Goal: Task Accomplishment & Management: Manage account settings

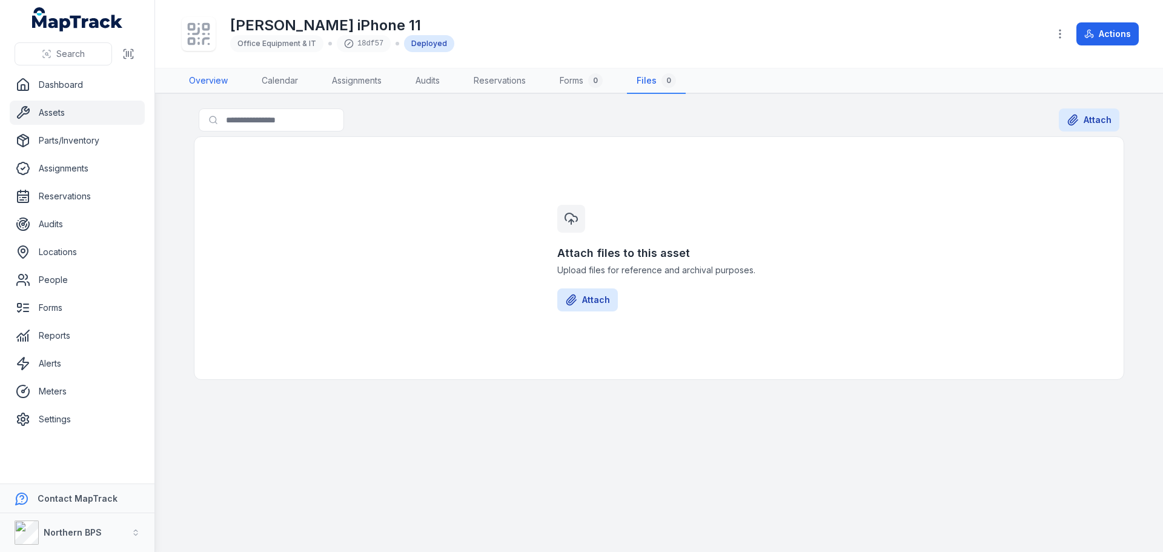
click at [214, 90] on link "Overview" at bounding box center [208, 80] width 58 height 25
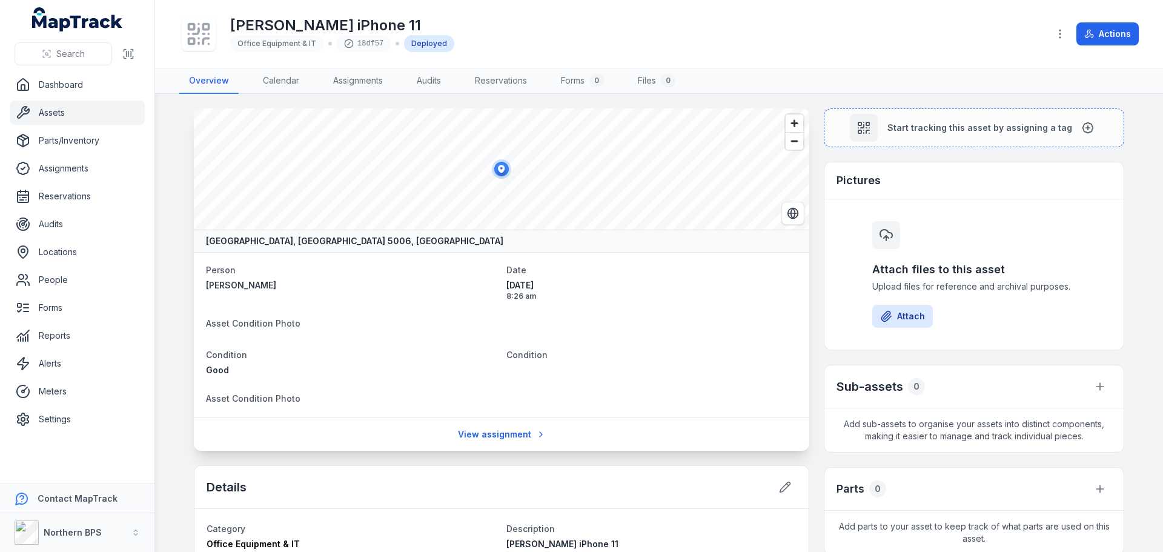
click at [72, 113] on link "Assets" at bounding box center [77, 113] width 135 height 24
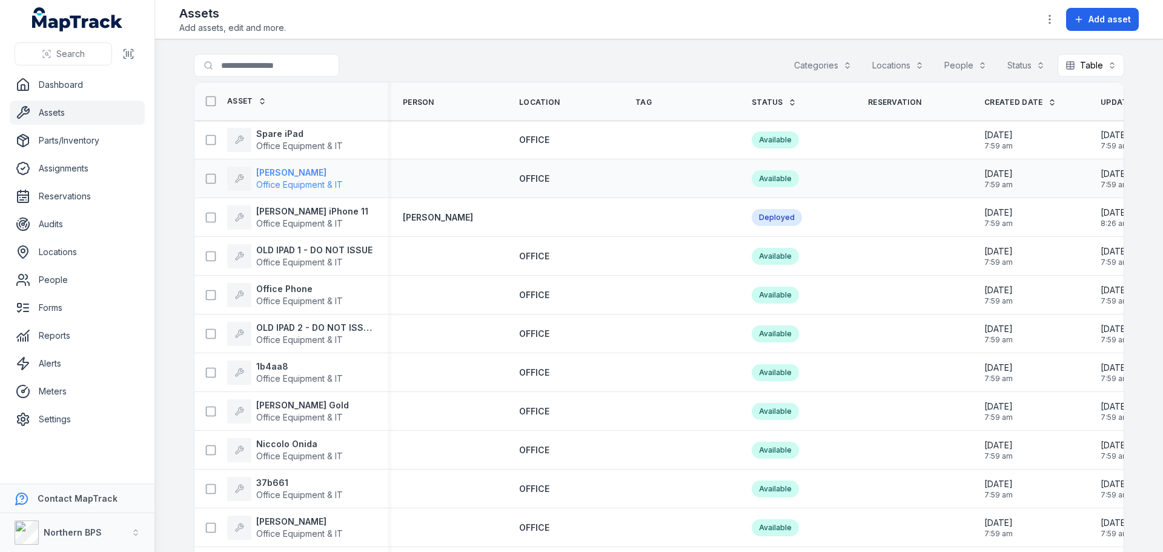
click at [288, 174] on strong "[PERSON_NAME]" at bounding box center [299, 173] width 87 height 12
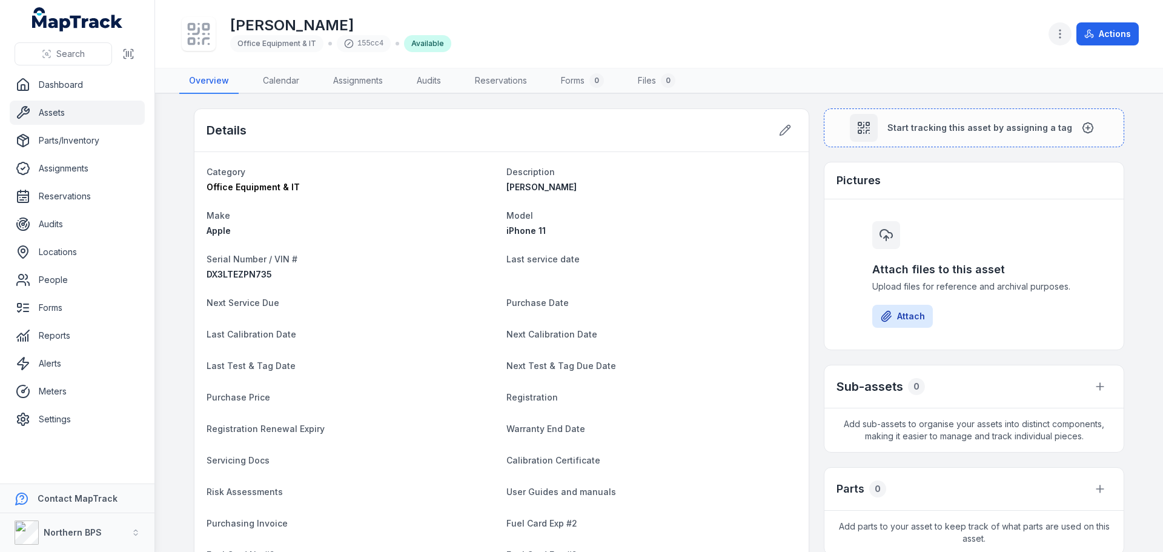
click at [1066, 31] on icon "button" at bounding box center [1060, 34] width 12 height 12
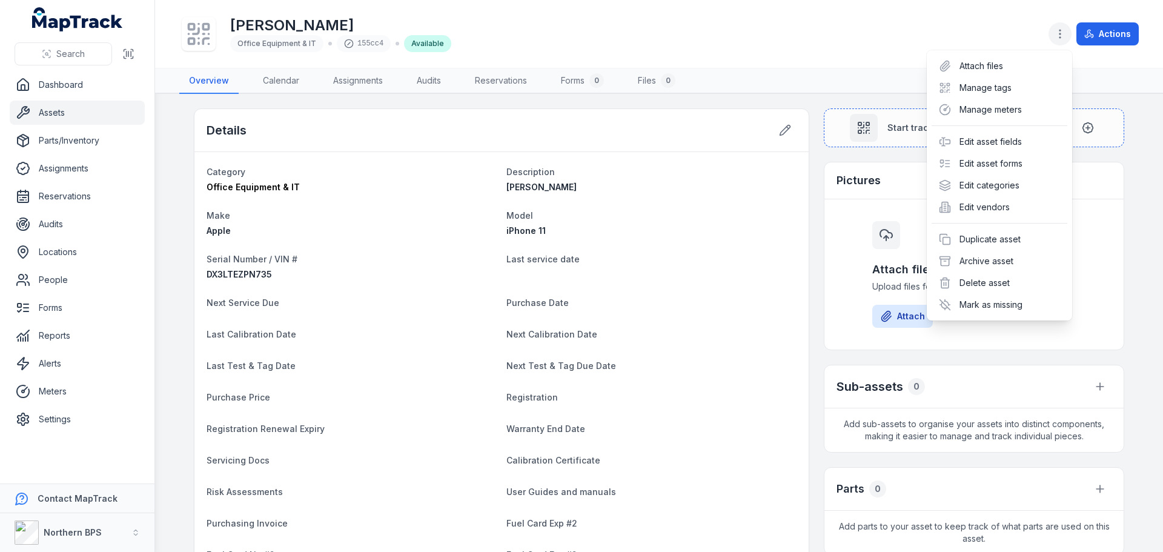
click at [1066, 31] on icon "button" at bounding box center [1060, 34] width 12 height 12
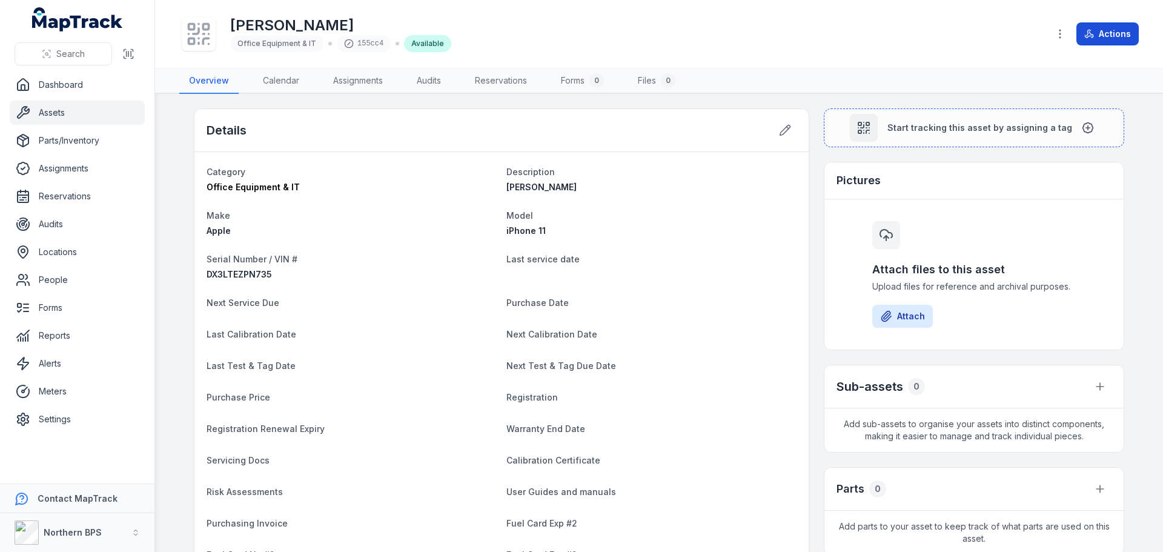
click at [1100, 30] on button "Actions" at bounding box center [1107, 33] width 62 height 23
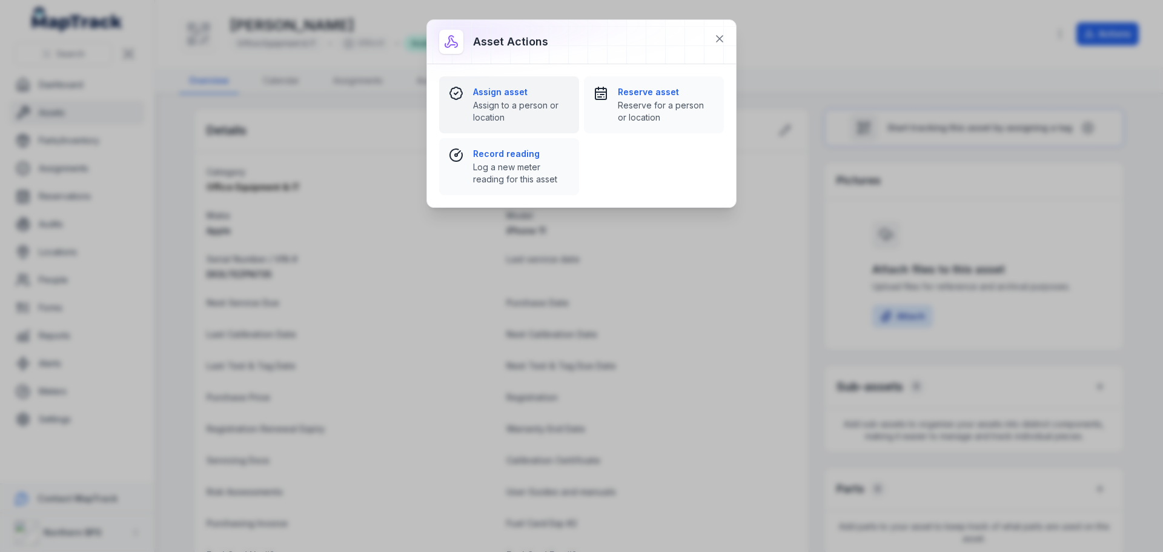
click at [519, 98] on div "Assign asset Assign to a person or location" at bounding box center [521, 105] width 96 height 38
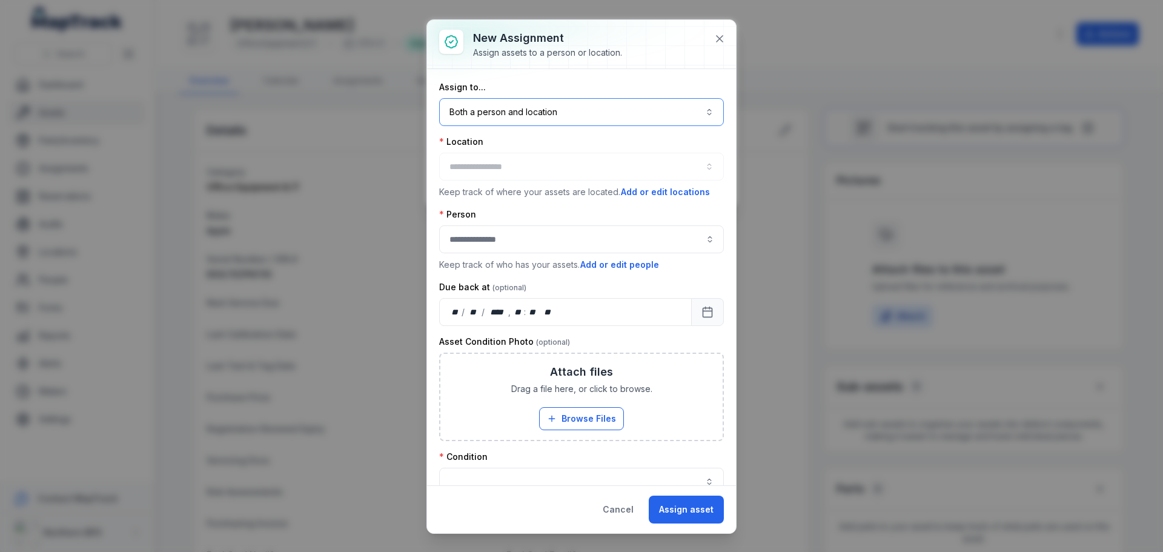
click at [514, 113] on button "Both a person and location ****" at bounding box center [581, 112] width 285 height 28
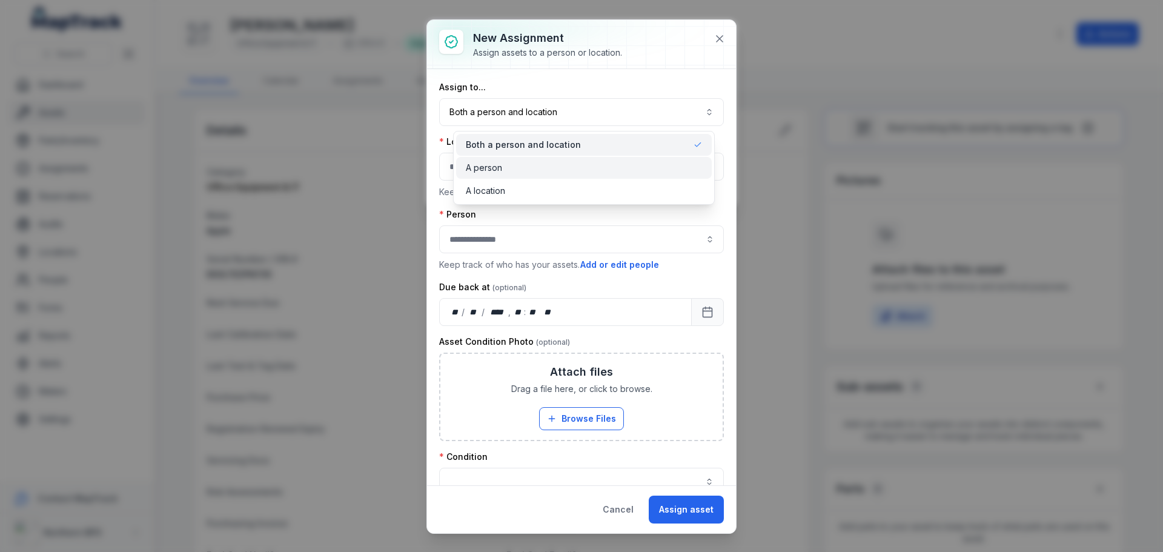
click at [502, 164] on span "A person" at bounding box center [484, 168] width 36 height 12
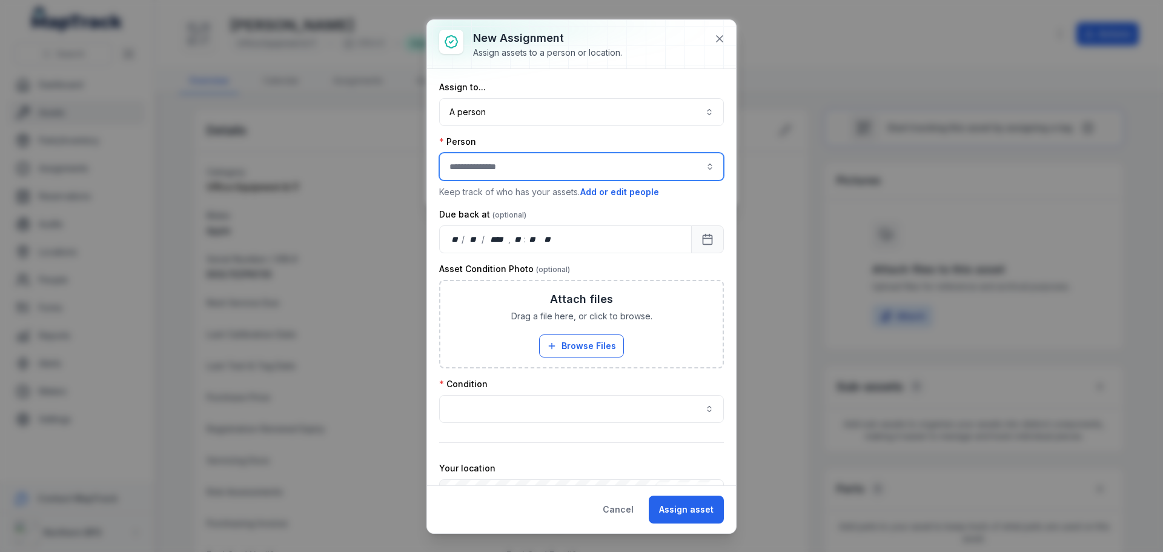
click at [502, 164] on input "assignment-add:person-label" at bounding box center [581, 167] width 285 height 28
click at [485, 196] on span "[PERSON_NAME]" at bounding box center [486, 199] width 68 height 12
type input "**********"
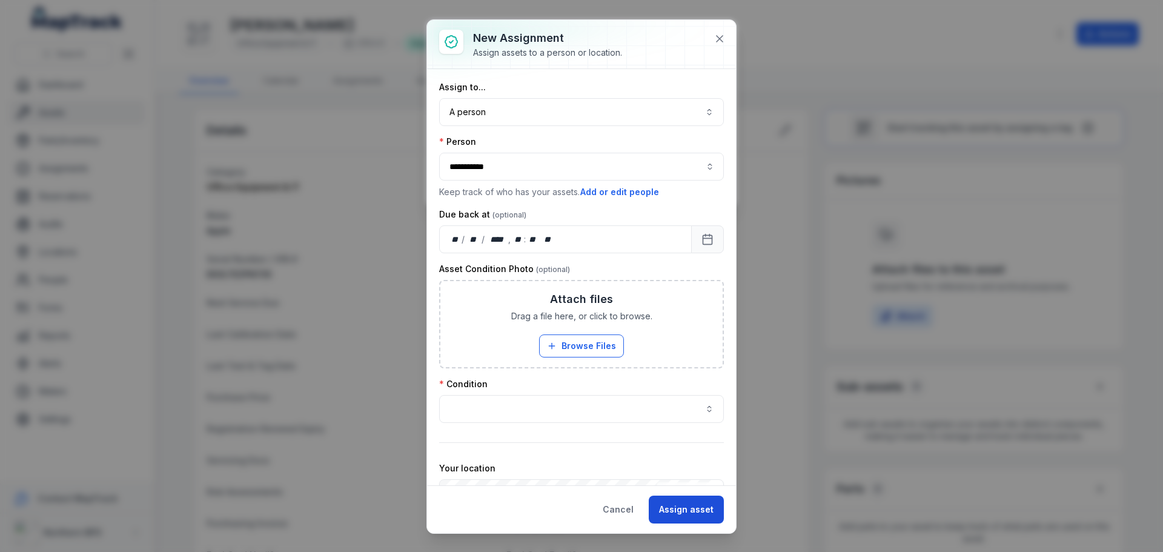
click at [694, 520] on button "Assign asset" at bounding box center [686, 509] width 75 height 28
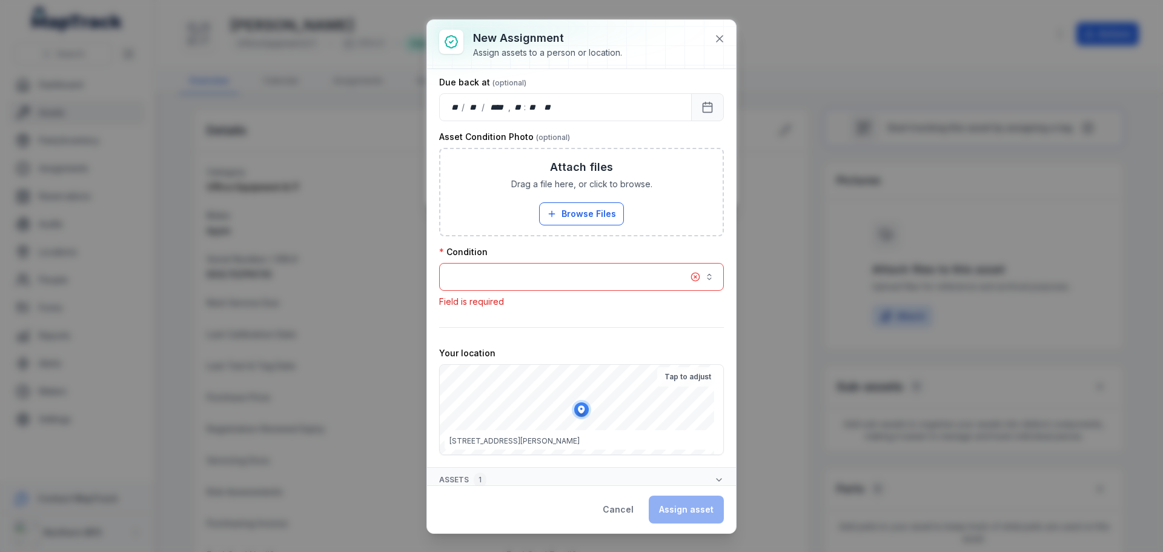
click at [536, 285] on button "button" at bounding box center [581, 277] width 285 height 28
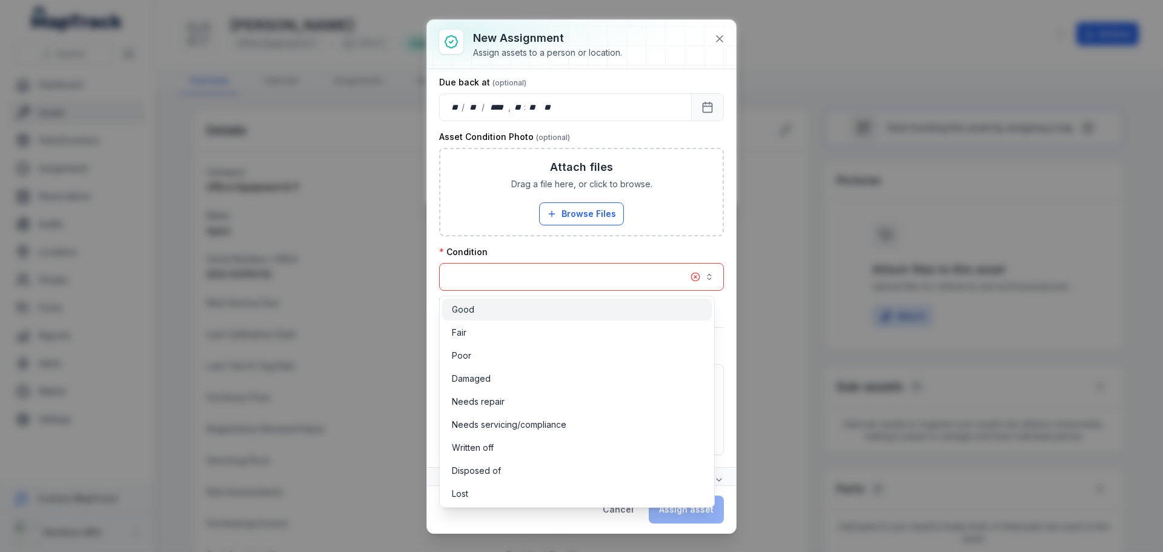
click at [505, 313] on div "Good" at bounding box center [577, 309] width 250 height 12
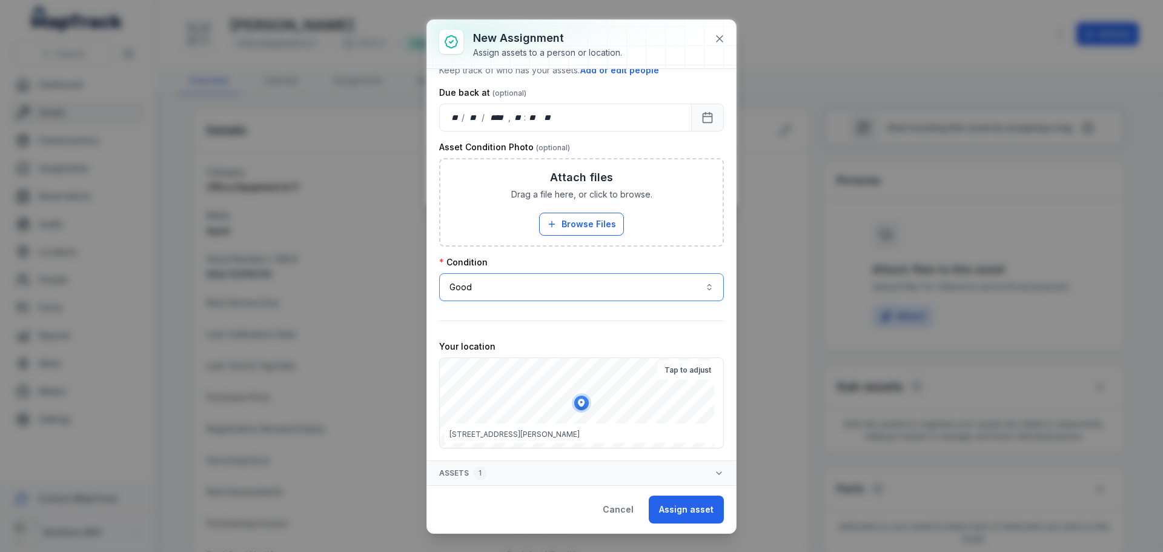
scroll to position [122, 0]
click at [695, 508] on button "Assign asset" at bounding box center [686, 509] width 75 height 28
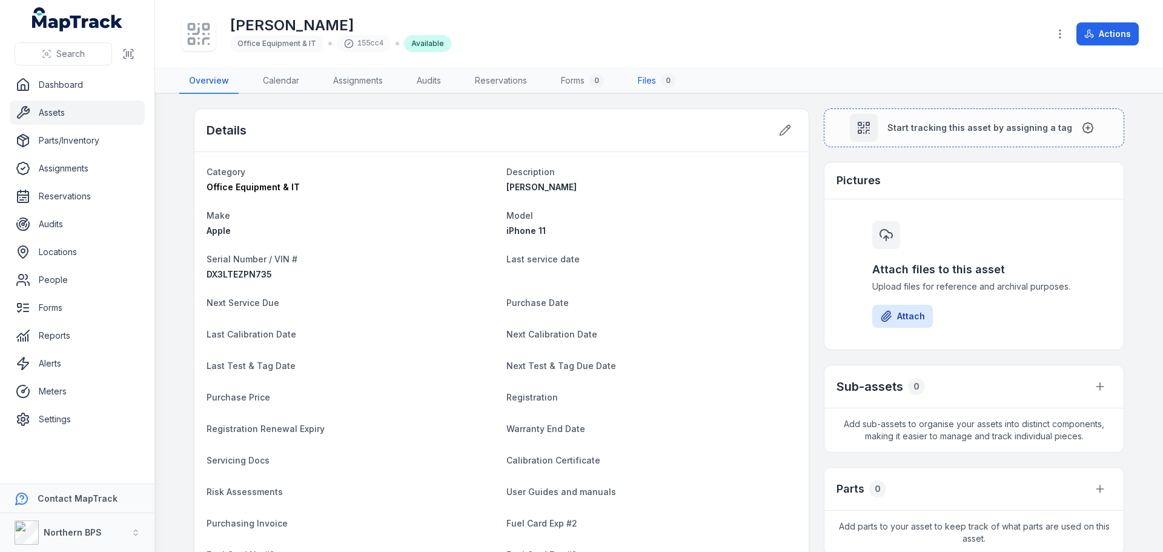
click at [655, 79] on link "Files 0" at bounding box center [656, 80] width 57 height 25
